Goal: Find specific page/section: Find specific page/section

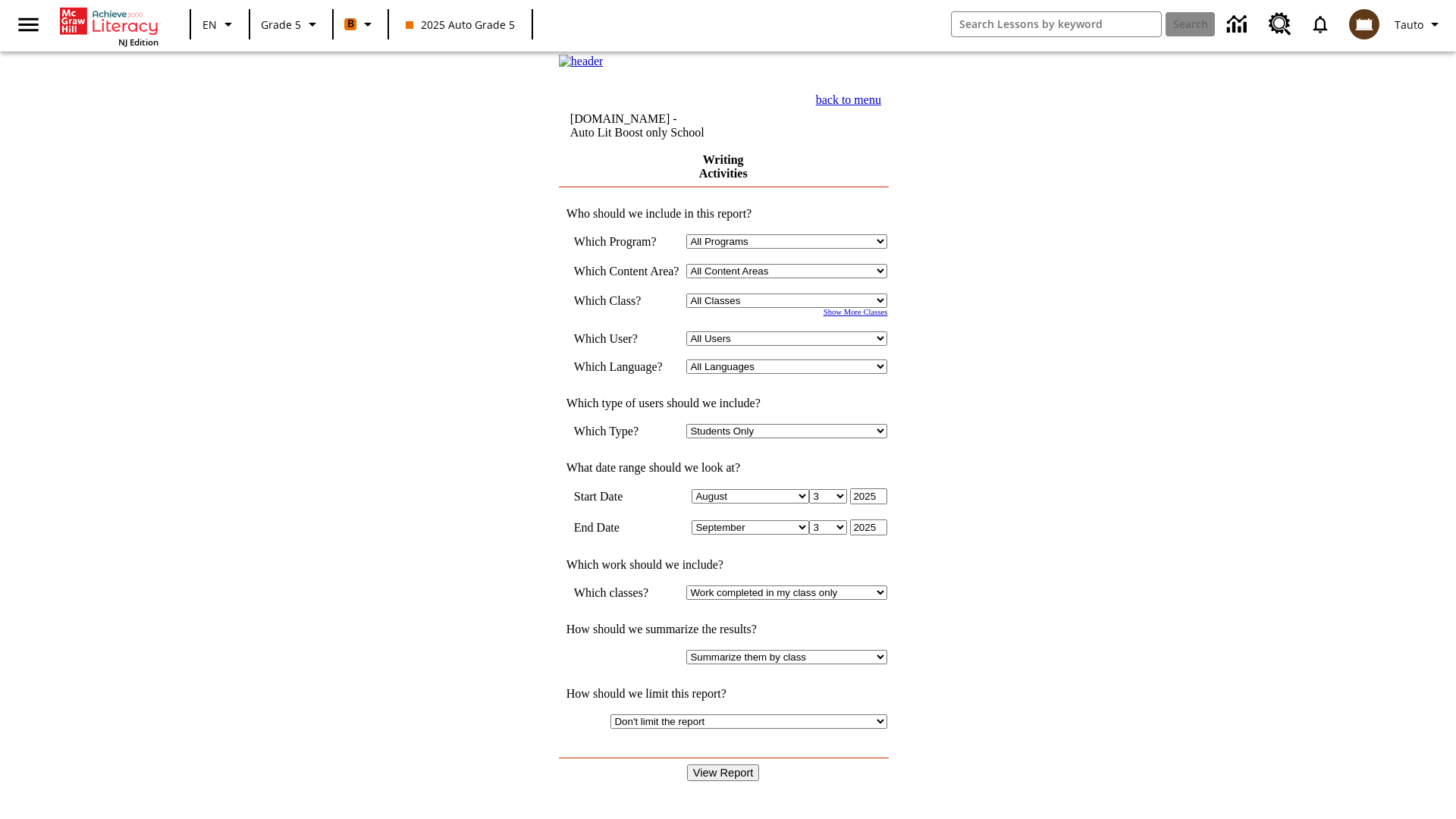
click at [792, 308] on select "Select a Class: All Classes 2025 Auto Grade 5 OL 2025 Auto Grade 6" at bounding box center [786, 300] width 201 height 15
select select "11133131"
